Goal: Task Accomplishment & Management: Complete application form

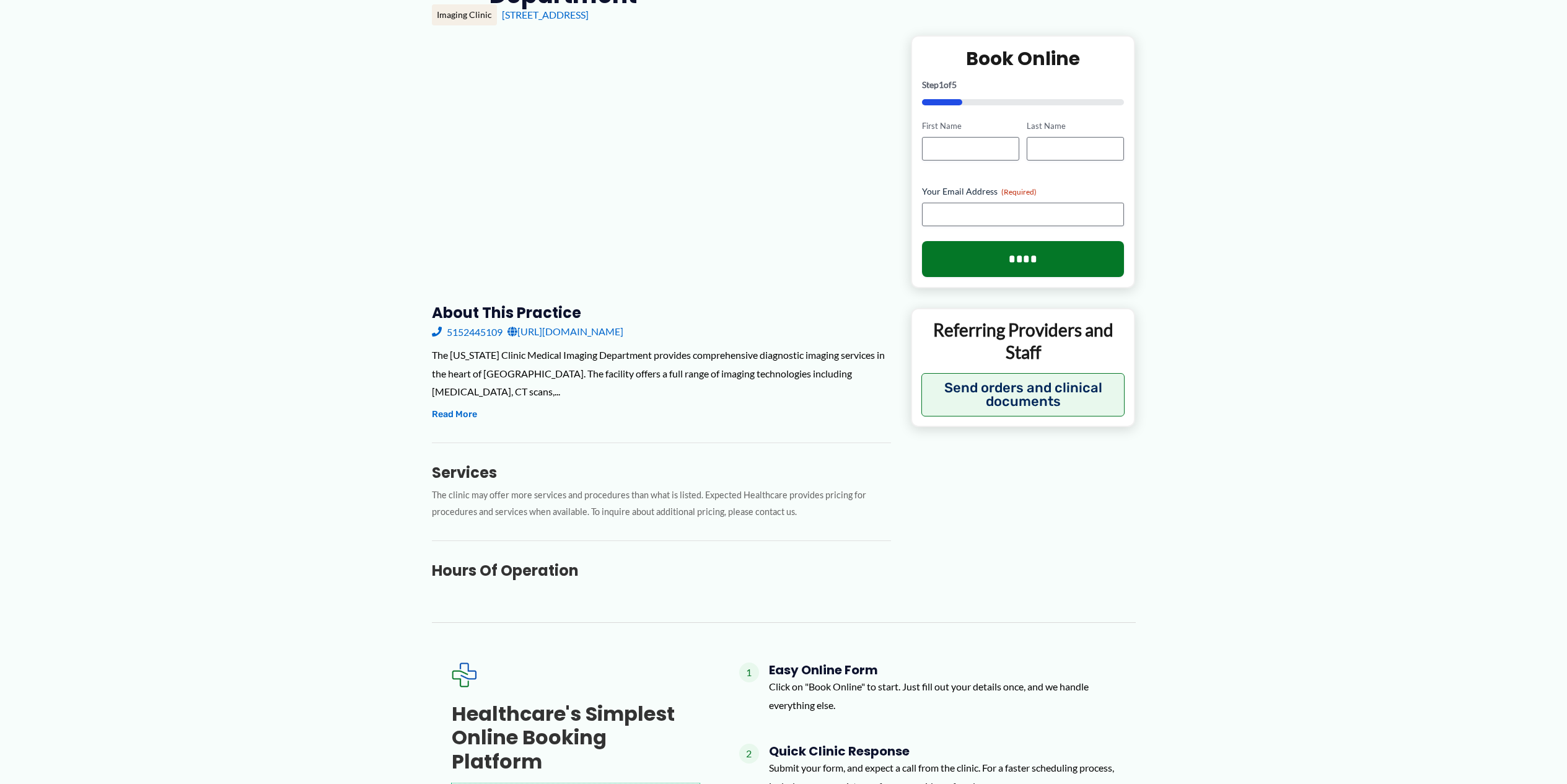
click at [575, 783] on link "Learn More →" at bounding box center [576, 792] width 248 height 19
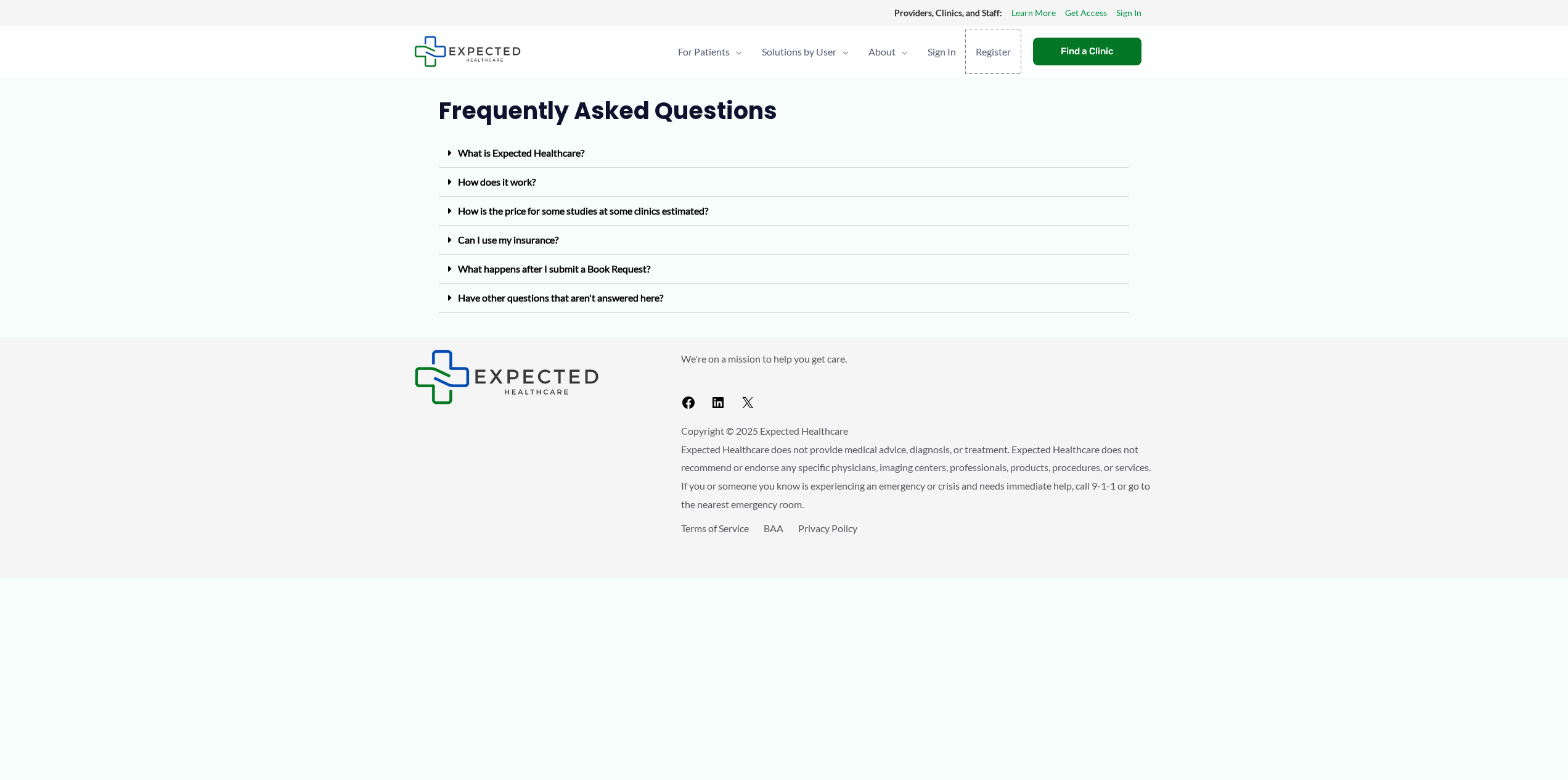
click at [992, 51] on span "Register" at bounding box center [993, 52] width 35 height 43
